Goal: Task Accomplishment & Management: Manage account settings

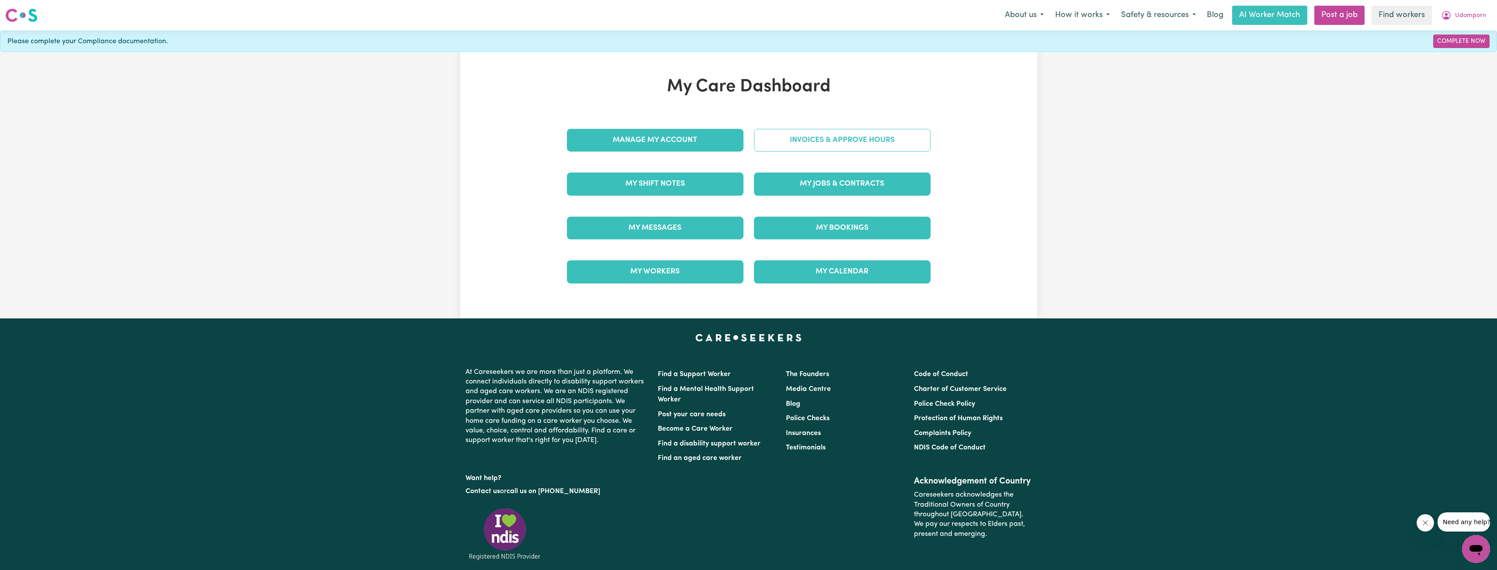
click at [836, 141] on link "Invoices & Approve Hours" at bounding box center [842, 140] width 177 height 23
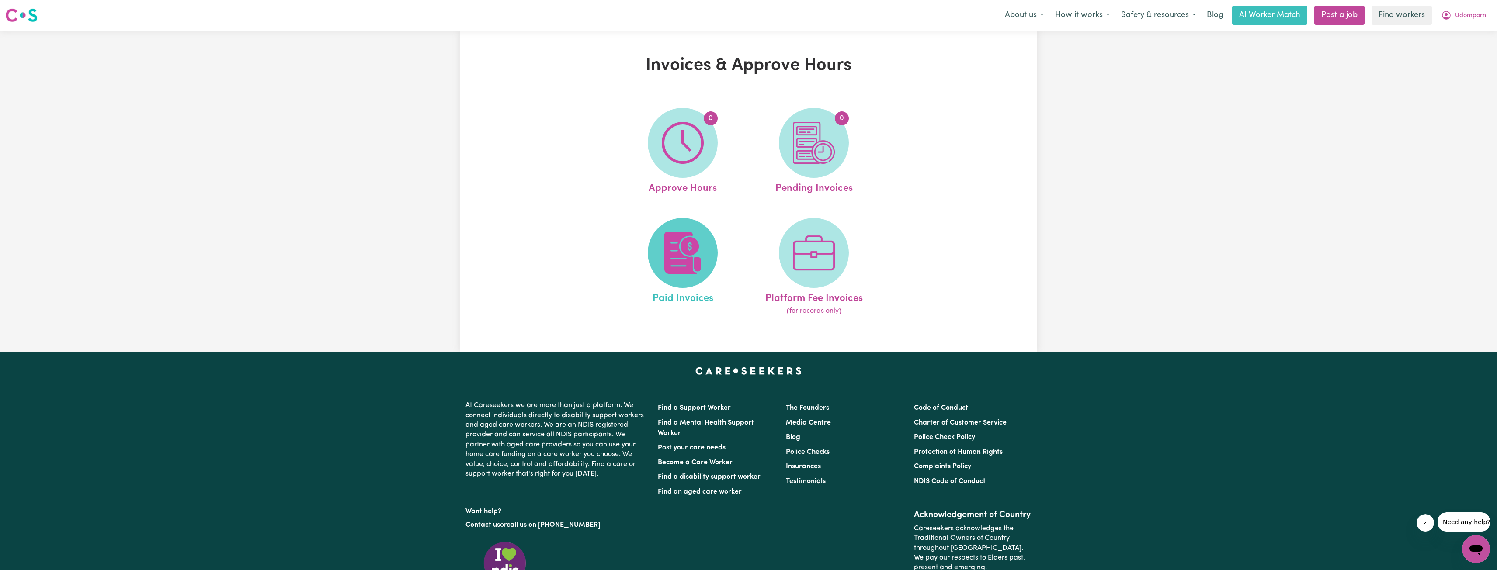
click at [681, 242] on img at bounding box center [683, 253] width 42 height 42
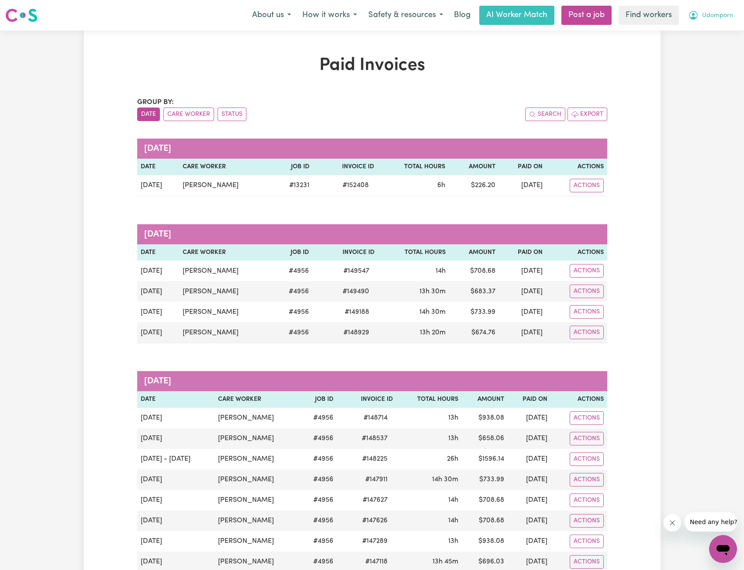
click at [704, 26] on nav "Menu About us How it works Safety & resources Blog AI Worker Match Post a job F…" at bounding box center [372, 15] width 744 height 31
click at [708, 19] on span "Udomporn" at bounding box center [717, 16] width 31 height 10
click at [696, 31] on link "My Dashboard" at bounding box center [704, 34] width 69 height 17
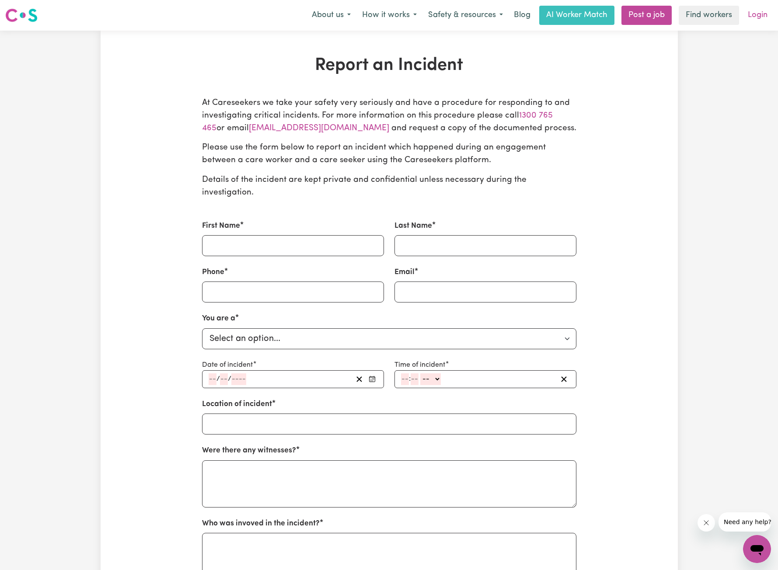
click at [761, 17] on link "Login" at bounding box center [757, 15] width 30 height 19
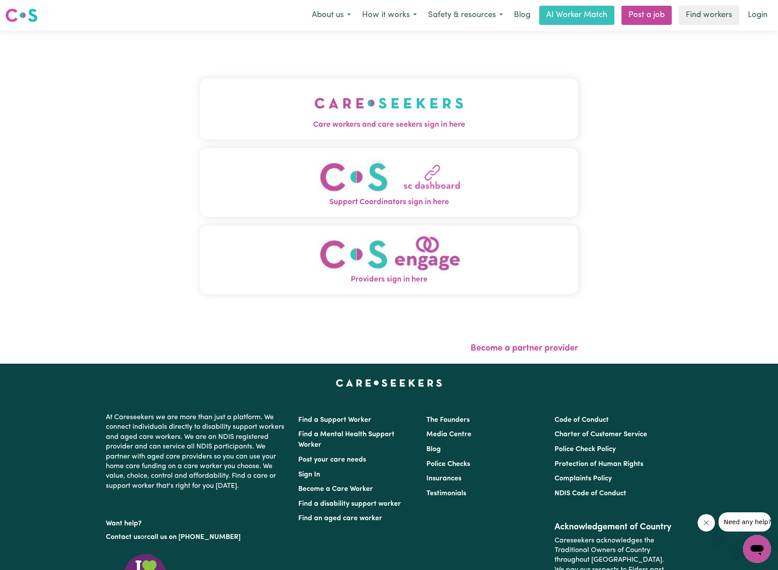
click at [361, 90] on img "Care workers and care seekers sign in here" at bounding box center [388, 103] width 149 height 32
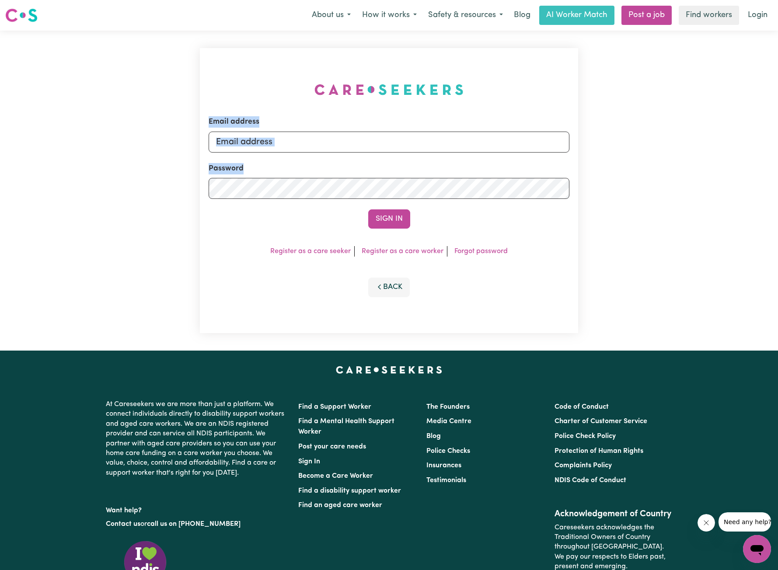
click at [368, 150] on form "Email address Password Sign In" at bounding box center [388, 172] width 361 height 112
click at [368, 149] on input "Email address" at bounding box center [388, 142] width 361 height 21
drag, startPoint x: 260, startPoint y: 142, endPoint x: 411, endPoint y: 134, distance: 150.6
click at [411, 134] on input "[EMAIL_ADDRESS][PERSON_NAME][DOMAIN_NAME]" at bounding box center [388, 142] width 361 height 21
type input "superuser~[EMAIL_ADDRESS][DOMAIN_NAME]"
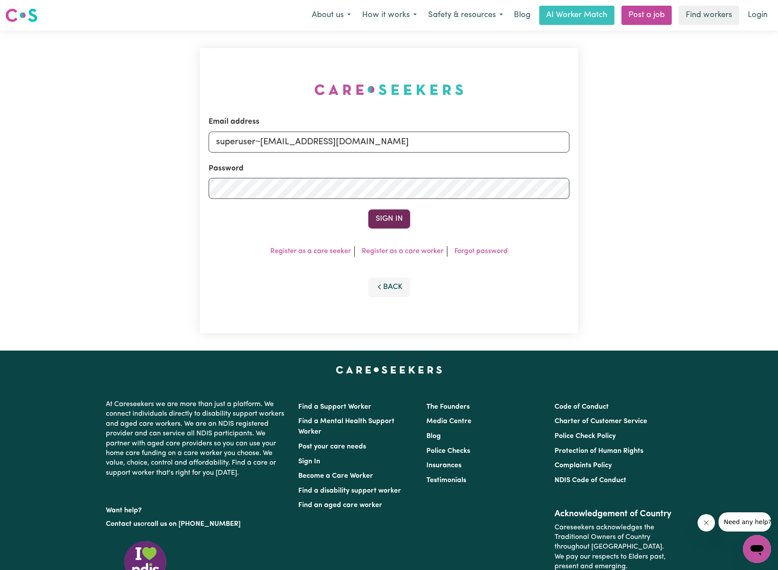
click at [390, 224] on button "Sign In" at bounding box center [389, 218] width 42 height 19
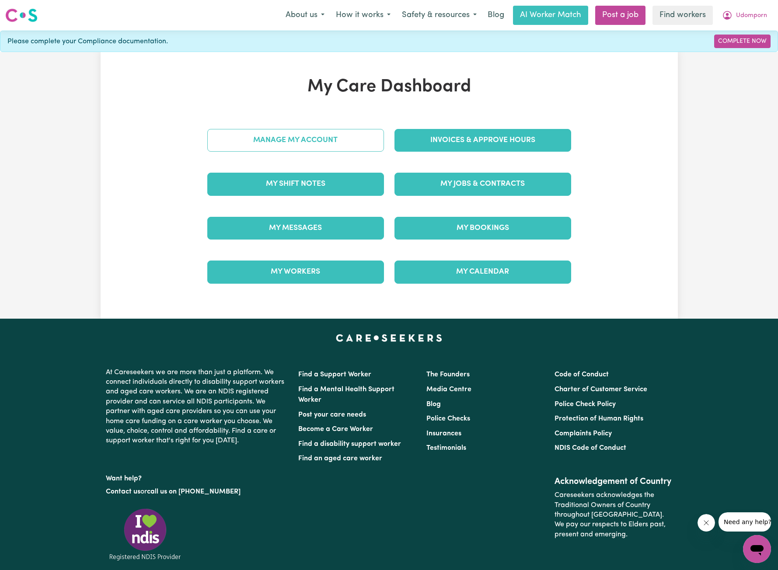
click at [357, 135] on link "Manage My Account" at bounding box center [295, 140] width 177 height 23
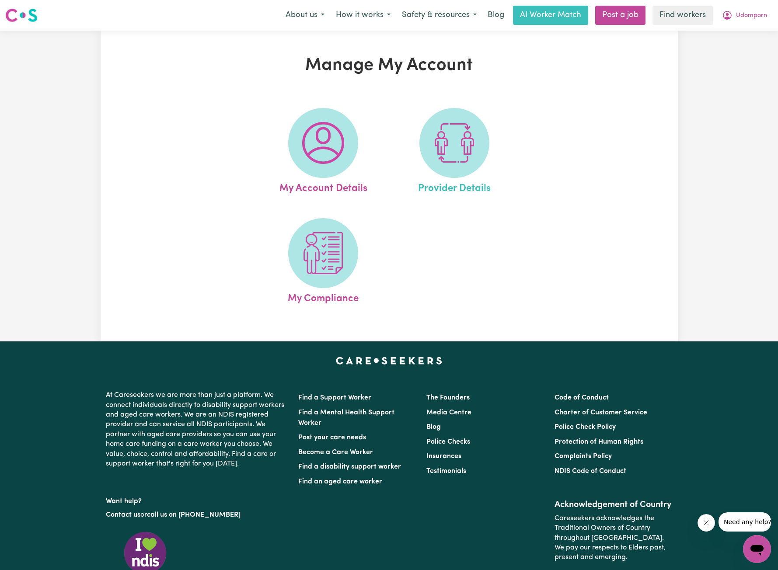
click at [420, 126] on link "Provider Details" at bounding box center [454, 152] width 126 height 88
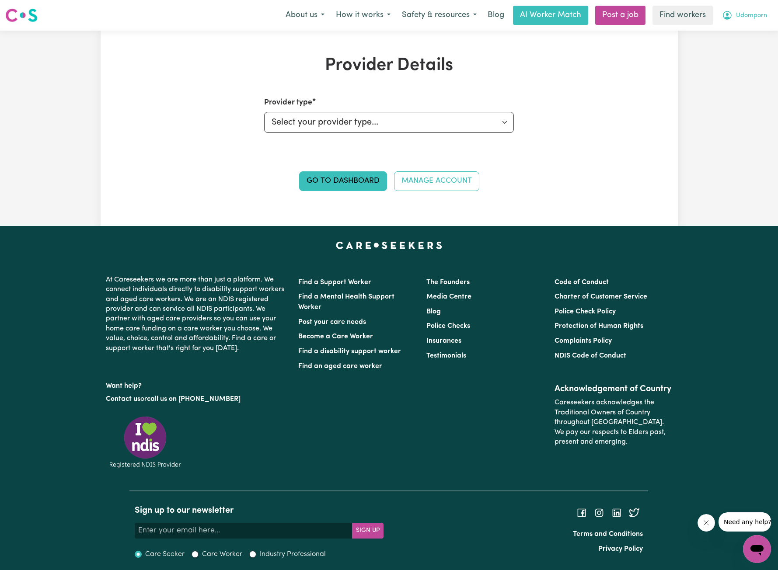
click at [752, 13] on span "Udomporn" at bounding box center [751, 16] width 31 height 10
click at [722, 35] on link "My Dashboard" at bounding box center [737, 34] width 69 height 17
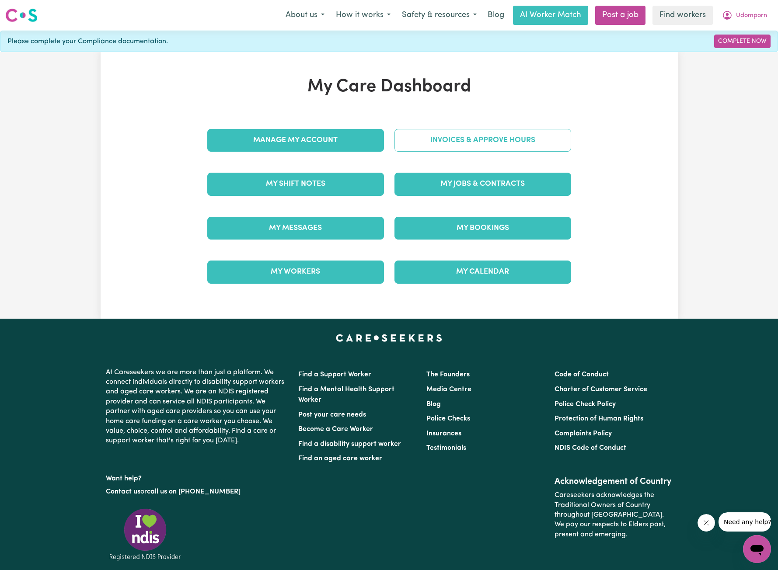
click at [492, 135] on link "Invoices & Approve Hours" at bounding box center [482, 140] width 177 height 23
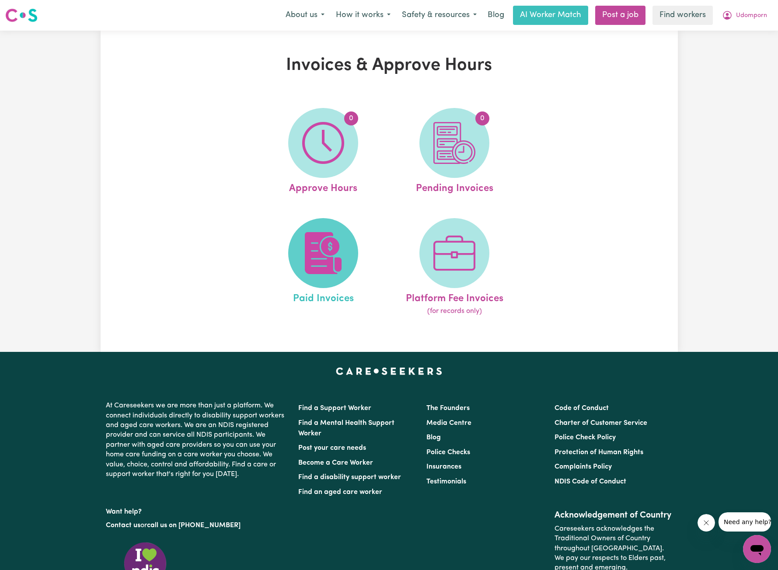
click at [321, 262] on img at bounding box center [323, 253] width 42 height 42
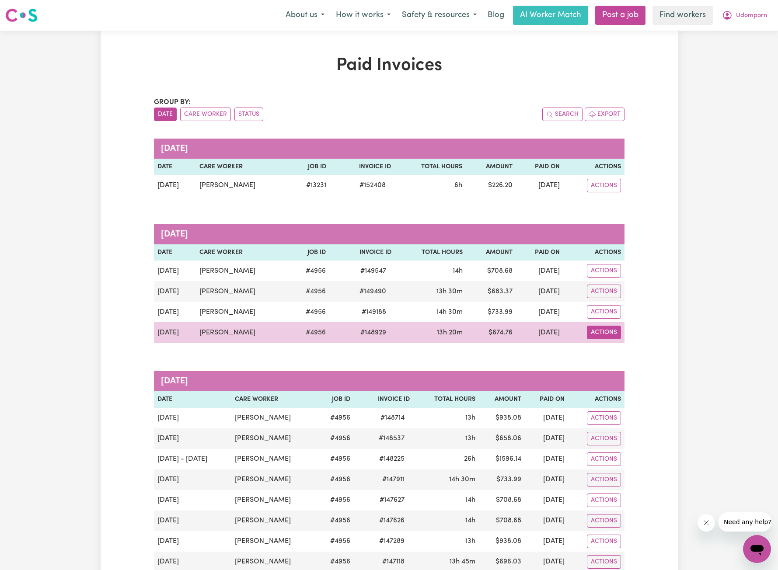
click at [608, 333] on button "Actions" at bounding box center [604, 333] width 34 height 14
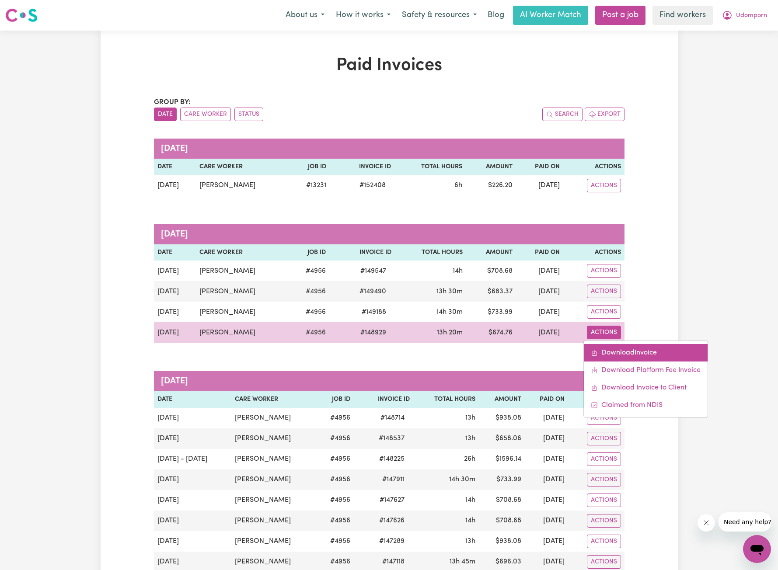
click at [618, 356] on link "Download Invoice" at bounding box center [645, 352] width 124 height 17
